Goal: Entertainment & Leisure: Consume media (video, audio)

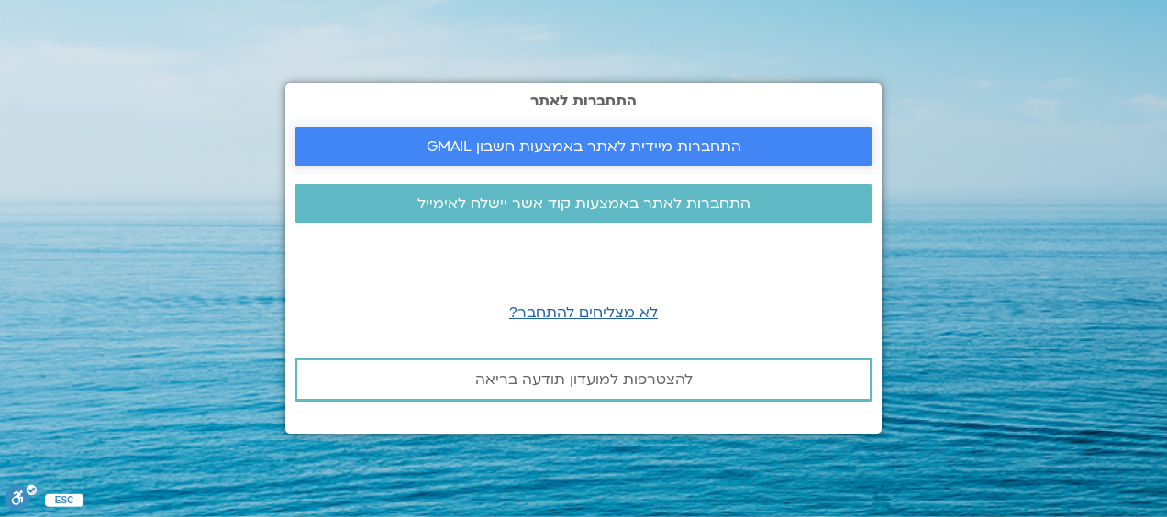
click at [596, 141] on span "התחברות מיידית לאתר באמצעות חשבון GMAIL" at bounding box center [584, 147] width 315 height 17
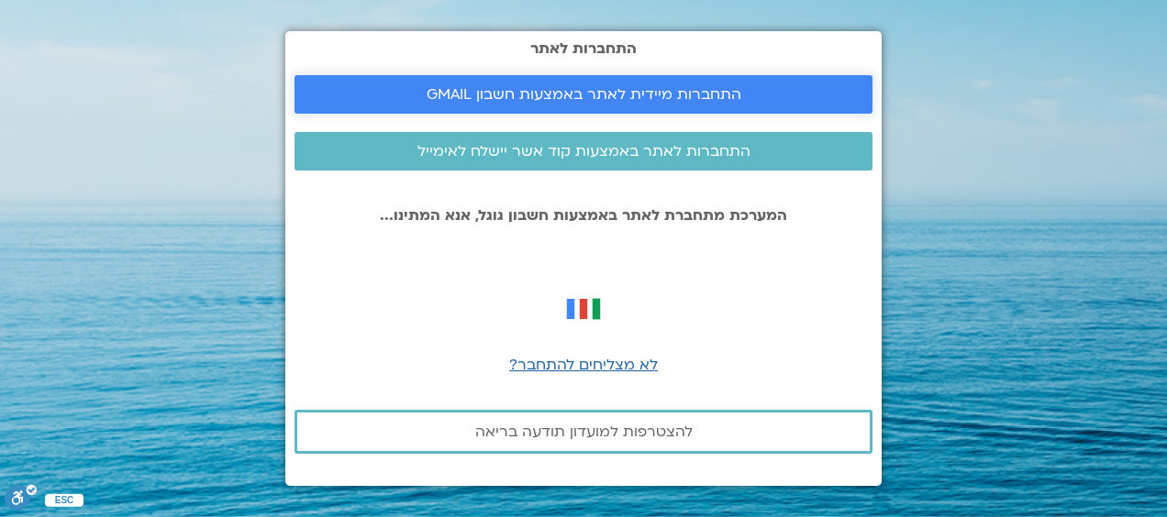
click at [483, 89] on span "התחברות מיידית לאתר באמצעות חשבון GMAIL" at bounding box center [584, 94] width 315 height 17
click at [546, 370] on span "לא מצליחים להתחבר?" at bounding box center [583, 365] width 149 height 20
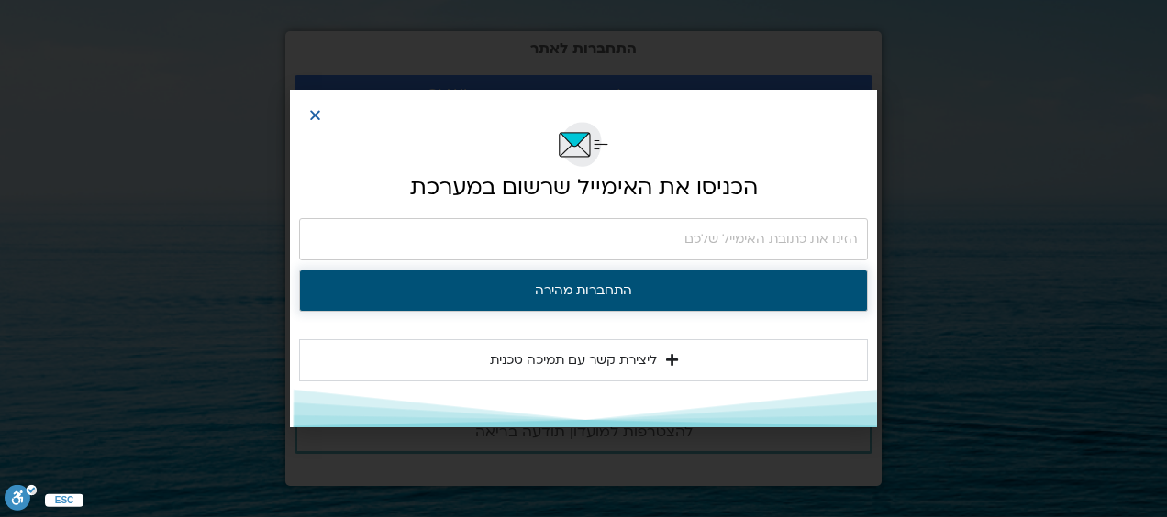
click at [595, 293] on button "התחברות מהירה" at bounding box center [583, 291] width 569 height 42
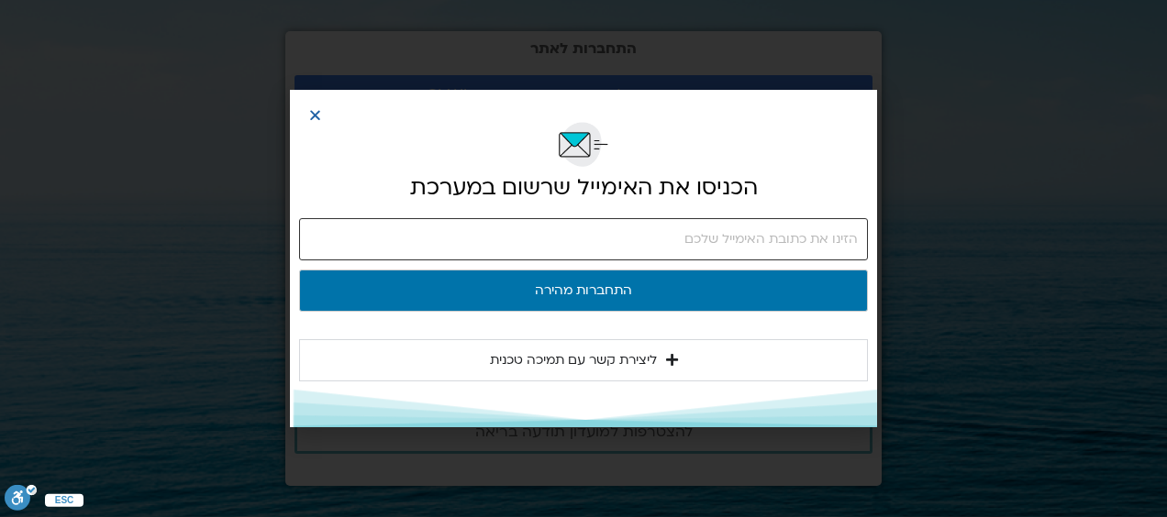
click at [851, 235] on input "email" at bounding box center [583, 239] width 569 height 42
type input "ornasho@gmail.com"
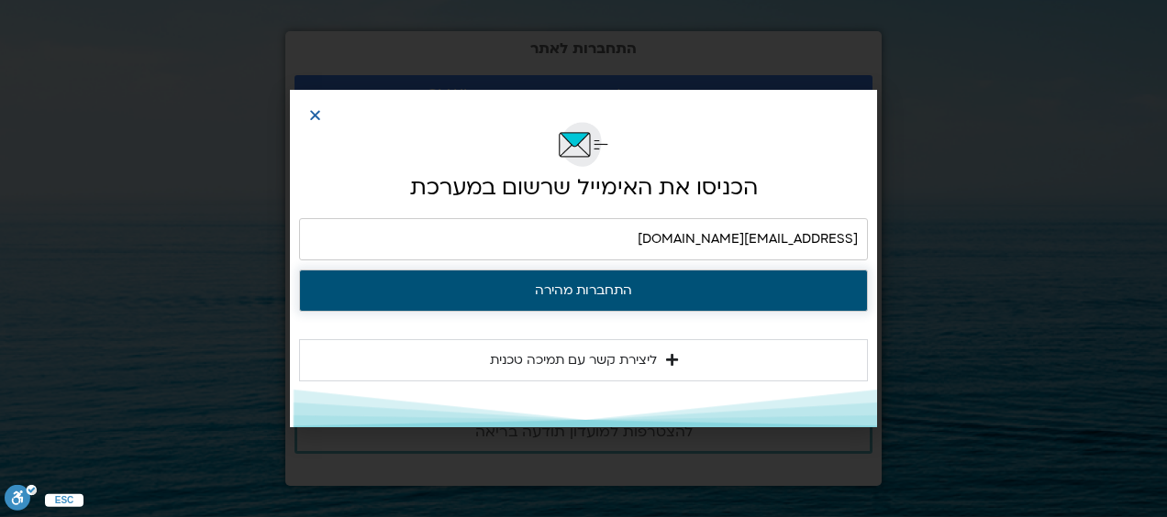
click at [785, 280] on button "התחברות מהירה" at bounding box center [583, 291] width 569 height 42
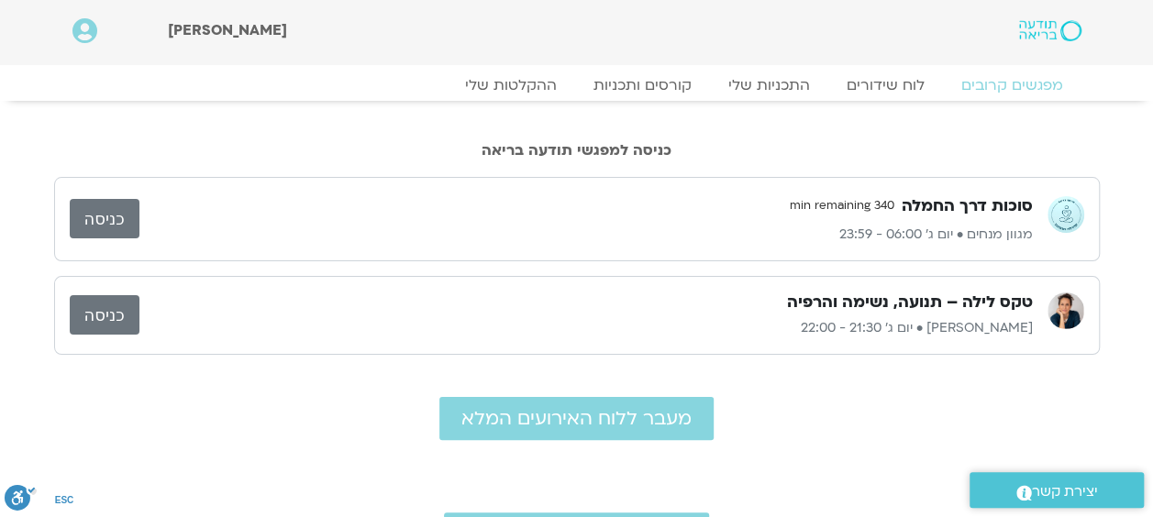
click at [95, 305] on link "כניסה" at bounding box center [105, 314] width 70 height 39
click at [498, 81] on link "ההקלטות שלי" at bounding box center [511, 85] width 154 height 22
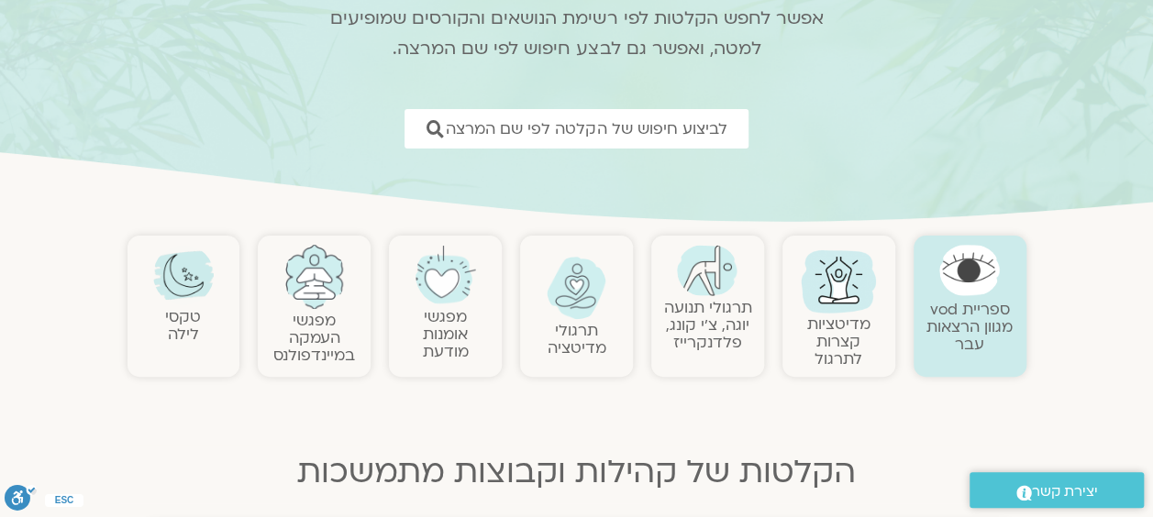
scroll to position [275, 0]
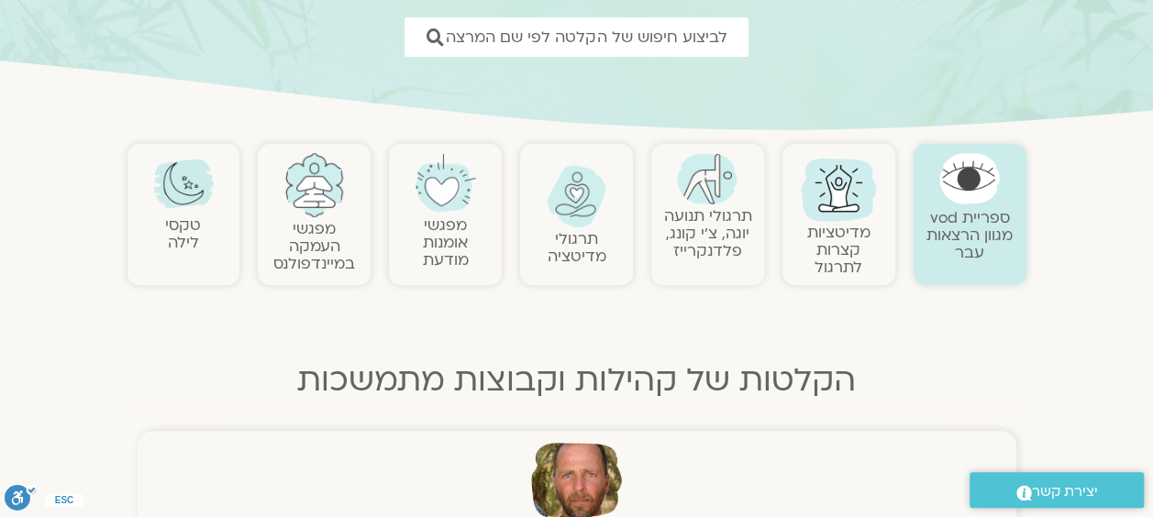
click at [858, 236] on link "מדיטציות קצרות לתרגול" at bounding box center [838, 250] width 63 height 56
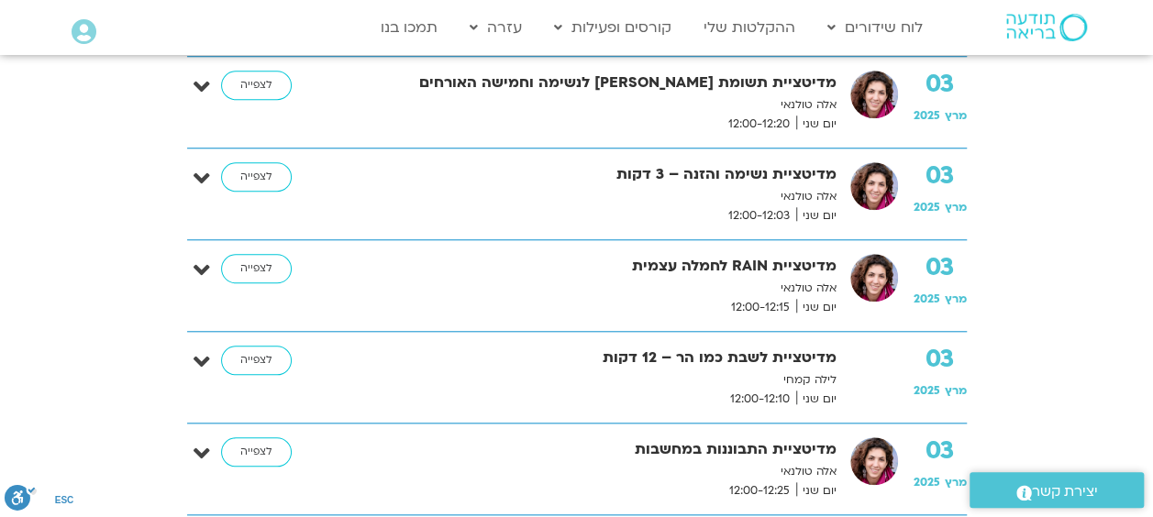
scroll to position [642, 0]
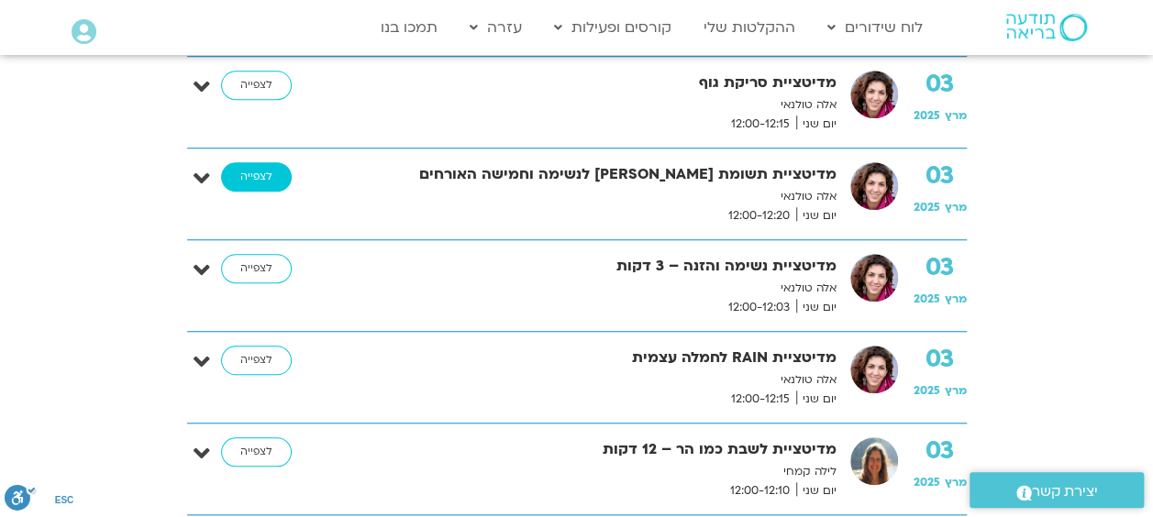
click at [260, 170] on link "לצפייה" at bounding box center [256, 176] width 71 height 29
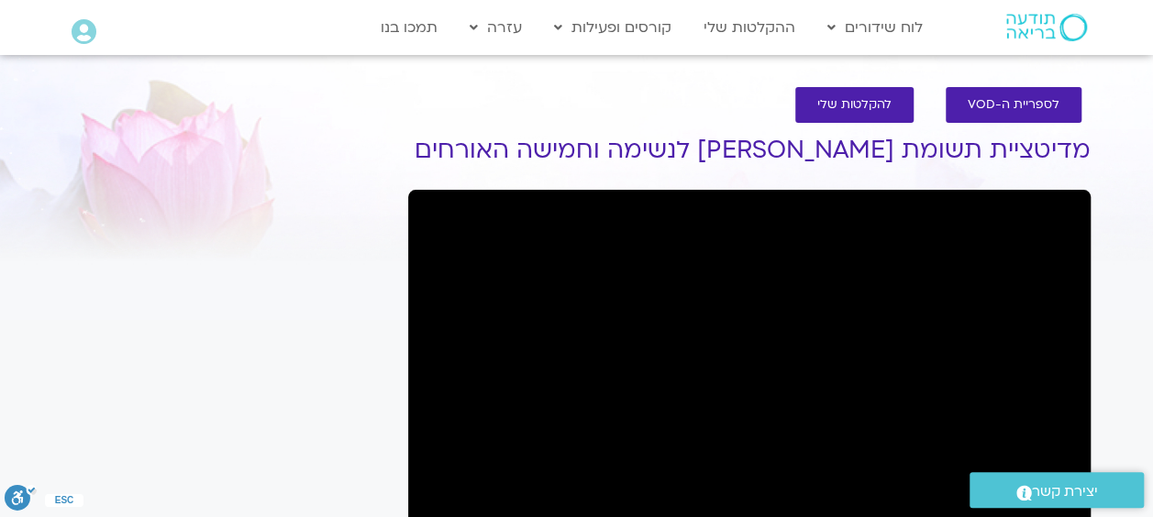
scroll to position [183, 0]
